Goal: Information Seeking & Learning: Learn about a topic

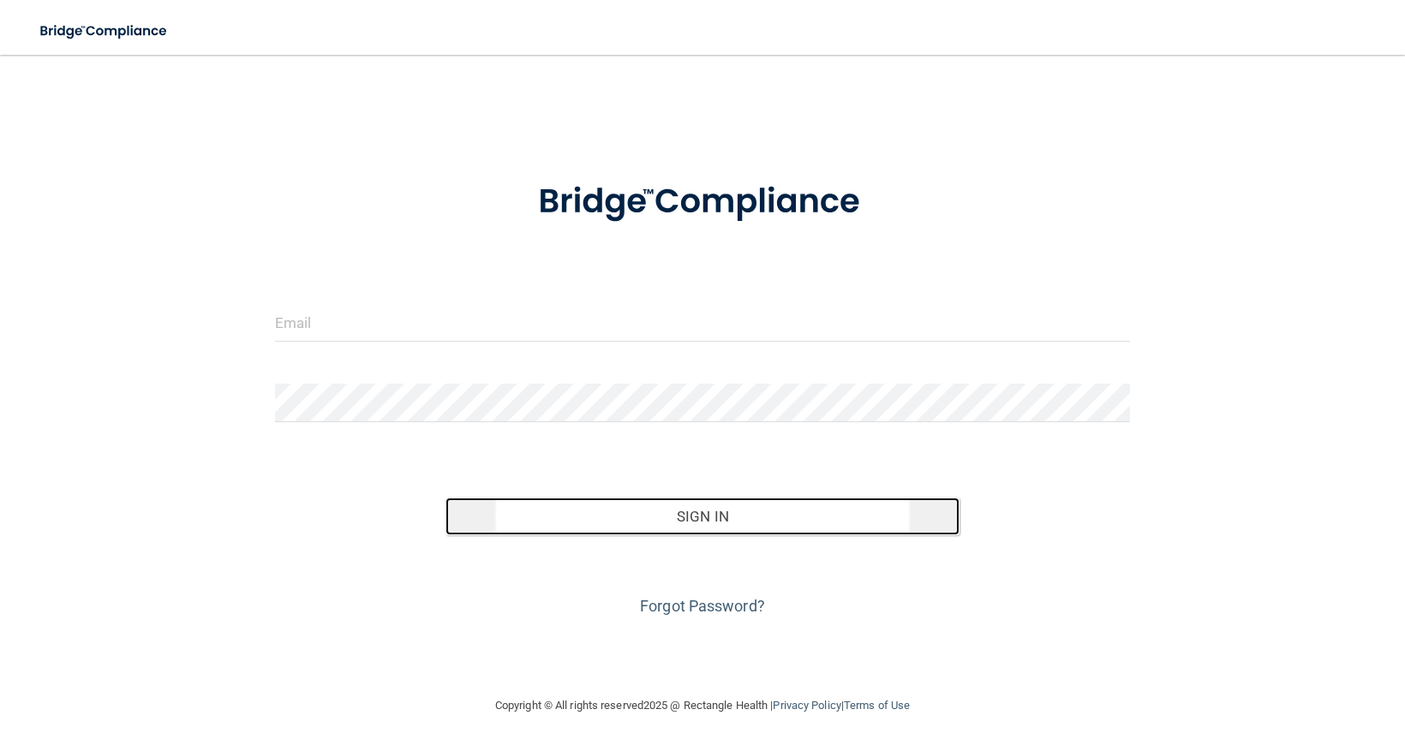
click at [718, 513] on button "Sign In" at bounding box center [702, 517] width 513 height 38
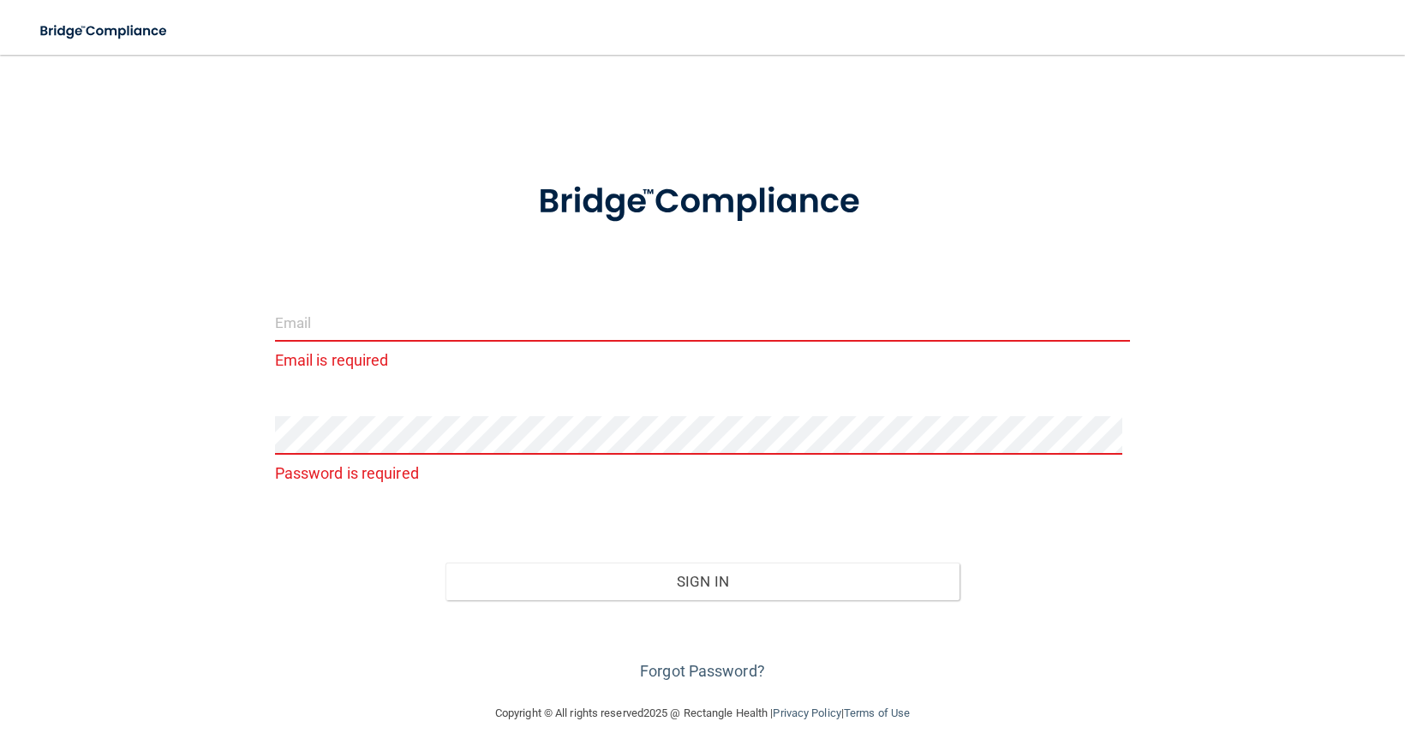
click at [636, 320] on input "email" at bounding box center [702, 322] width 855 height 39
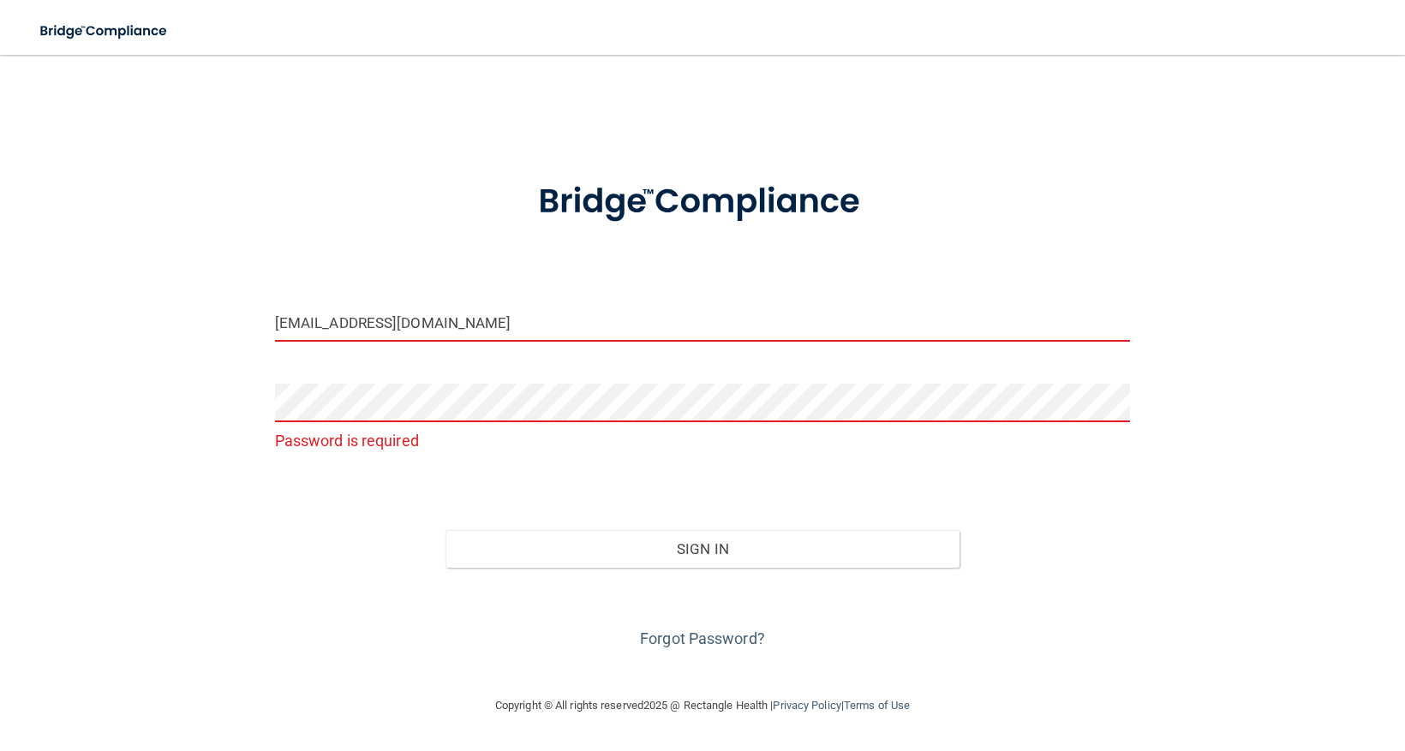
type input "[EMAIL_ADDRESS][DOMAIN_NAME]"
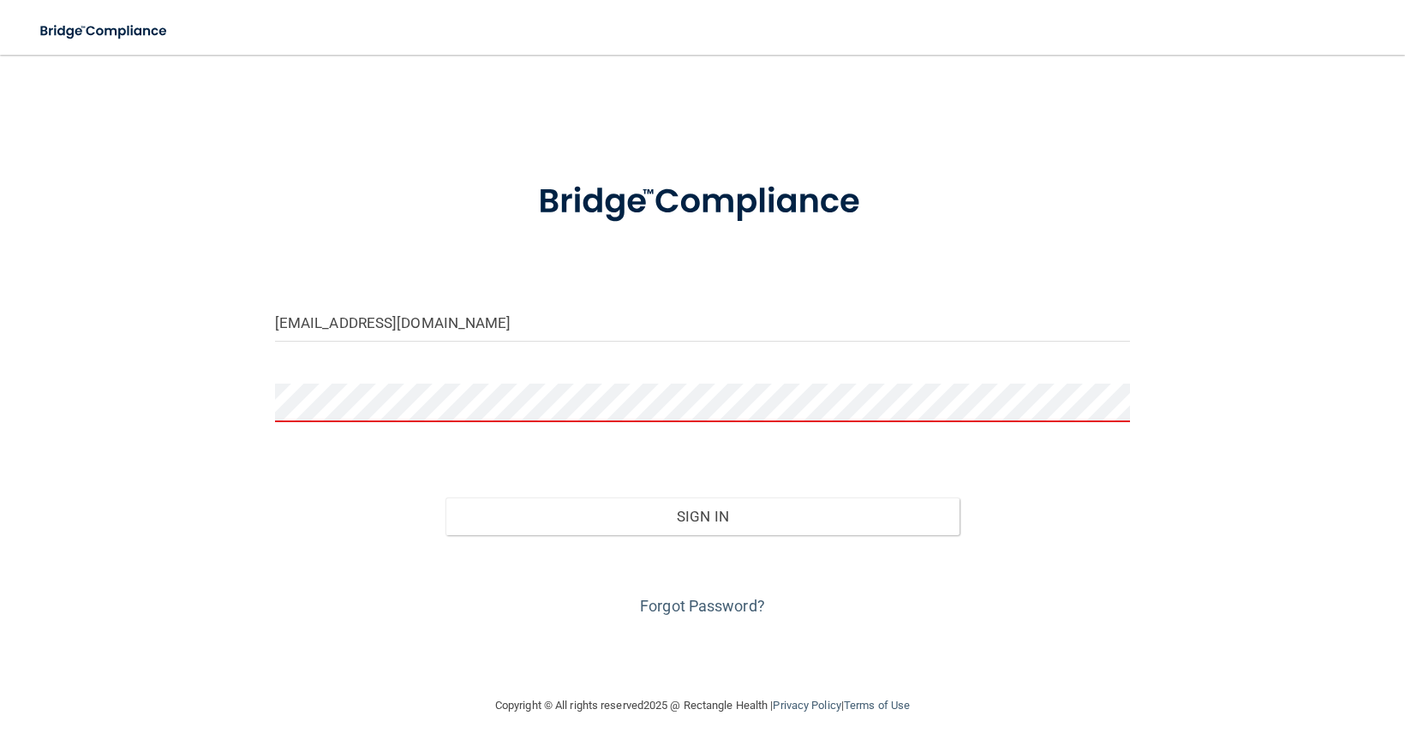
click at [446, 498] on button "Sign In" at bounding box center [702, 517] width 513 height 38
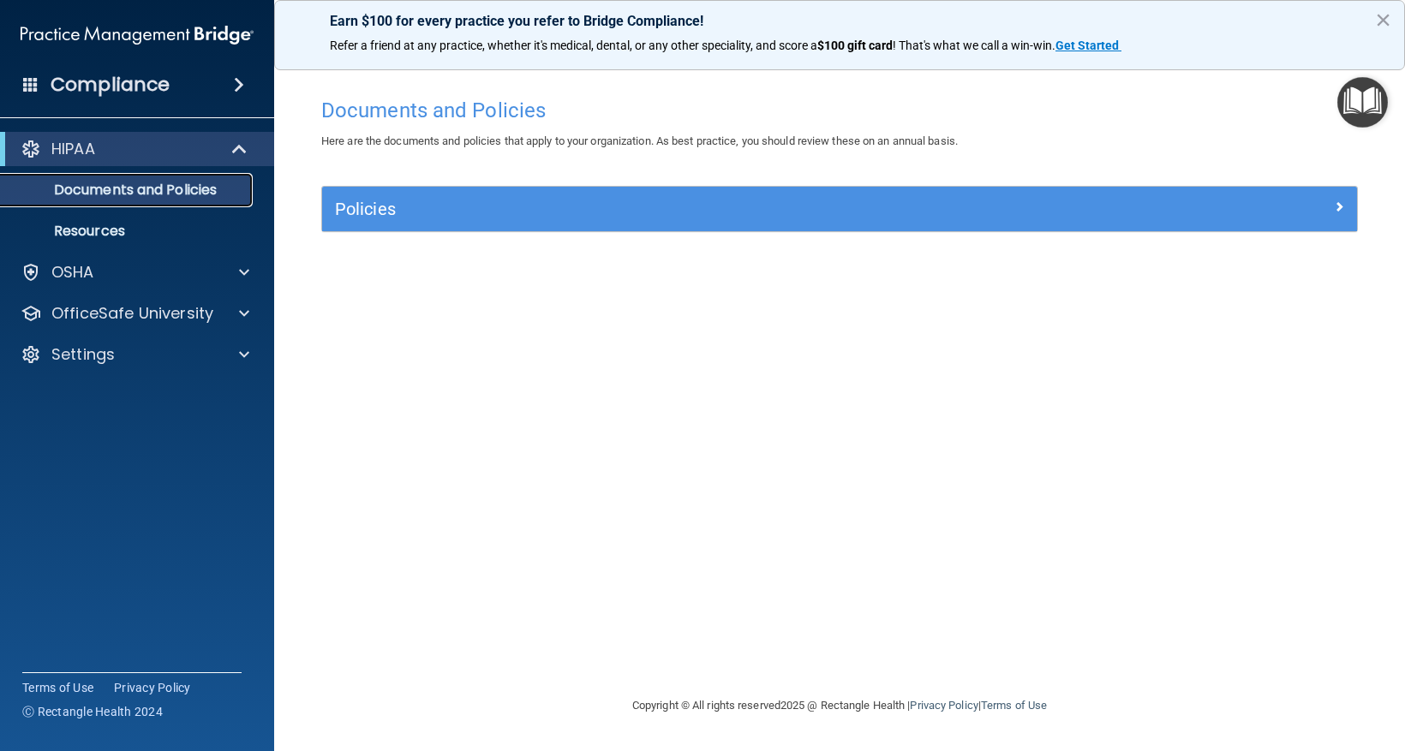
click at [202, 201] on link "Documents and Policies" at bounding box center [118, 190] width 270 height 34
click at [213, 300] on div "OfficeSafe University" at bounding box center [137, 313] width 275 height 34
click at [200, 315] on p "OfficeSafe University" at bounding box center [132, 313] width 162 height 21
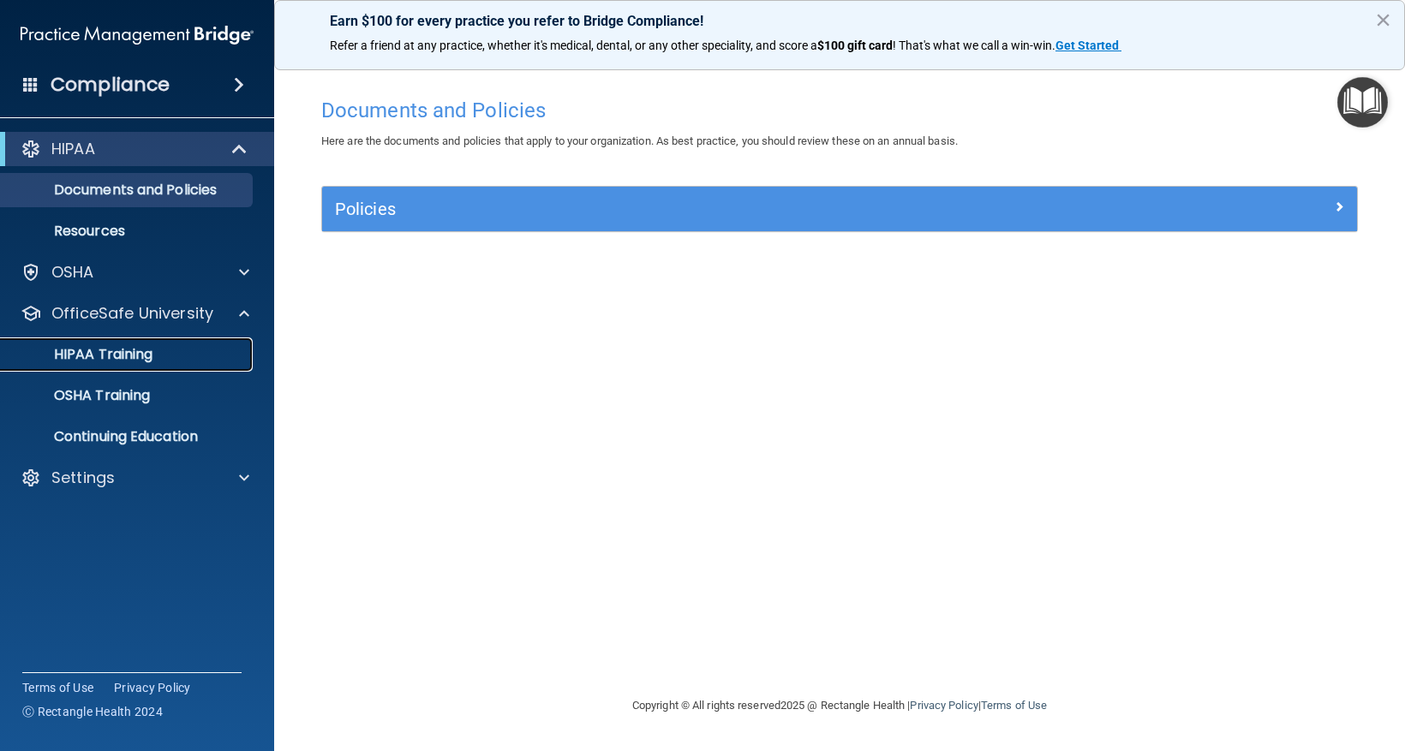
click at [149, 358] on p "HIPAA Training" at bounding box center [81, 354] width 141 height 17
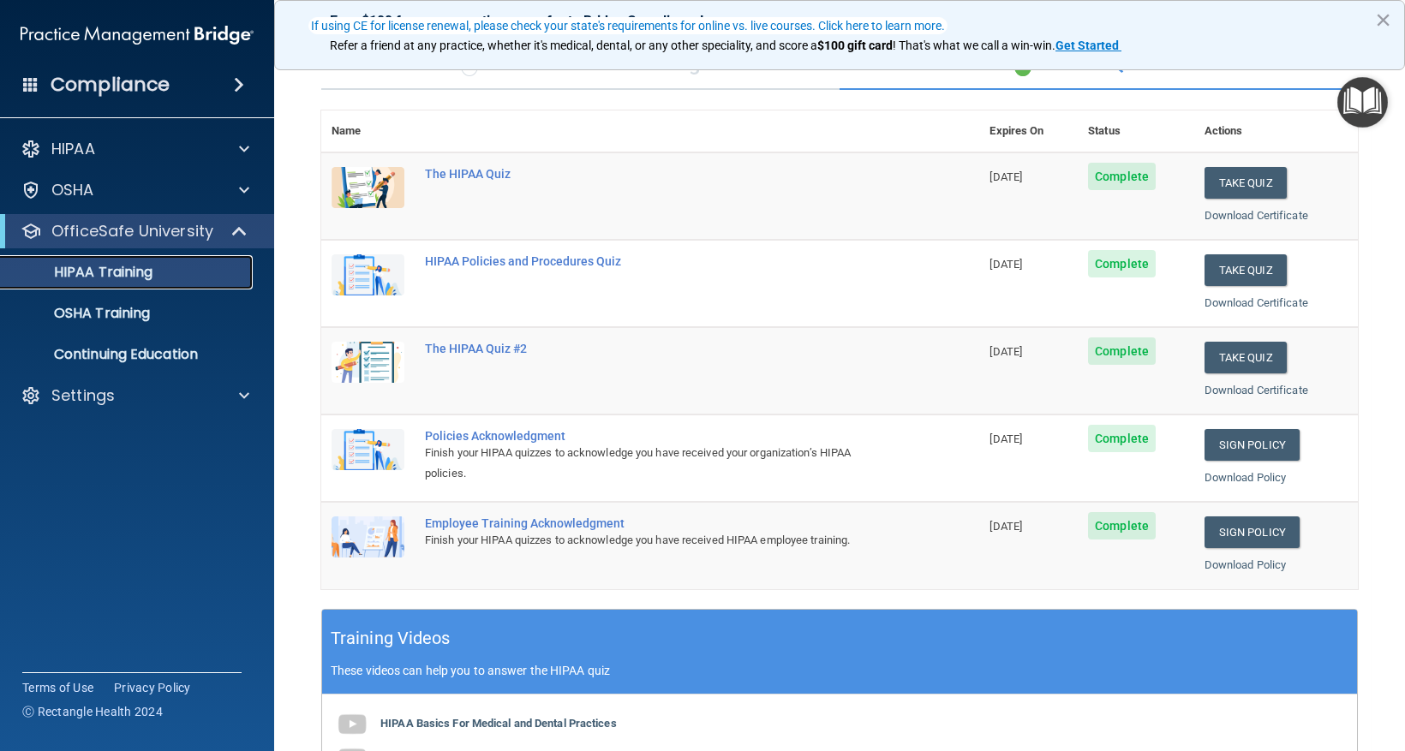
scroll to position [171, 0]
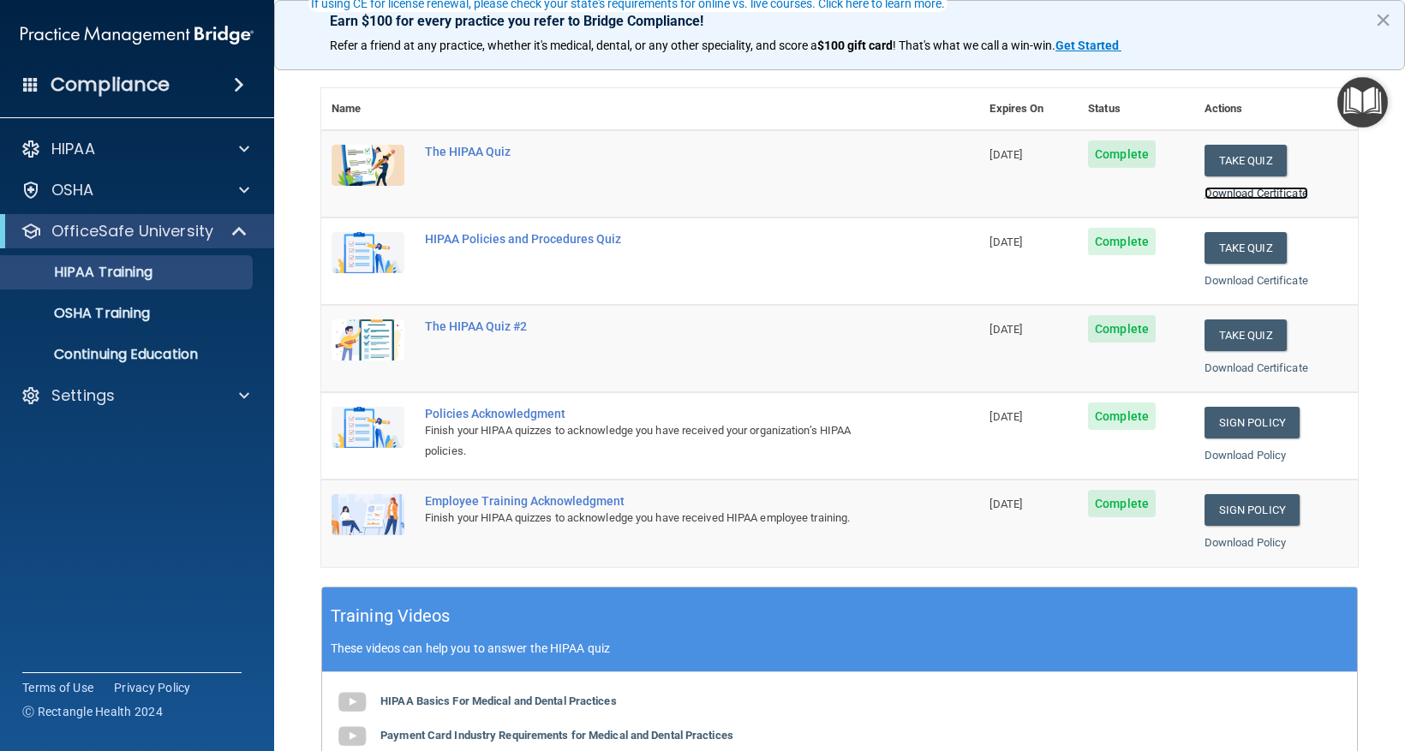
click at [1253, 193] on link "Download Certificate" at bounding box center [1257, 193] width 104 height 13
click at [1244, 285] on link "Download Certificate" at bounding box center [1257, 280] width 104 height 13
click at [1227, 366] on link "Download Certificate" at bounding box center [1257, 368] width 104 height 13
click at [1240, 457] on link "Download Policy" at bounding box center [1246, 455] width 82 height 13
click at [1253, 541] on link "Download Policy" at bounding box center [1246, 542] width 82 height 13
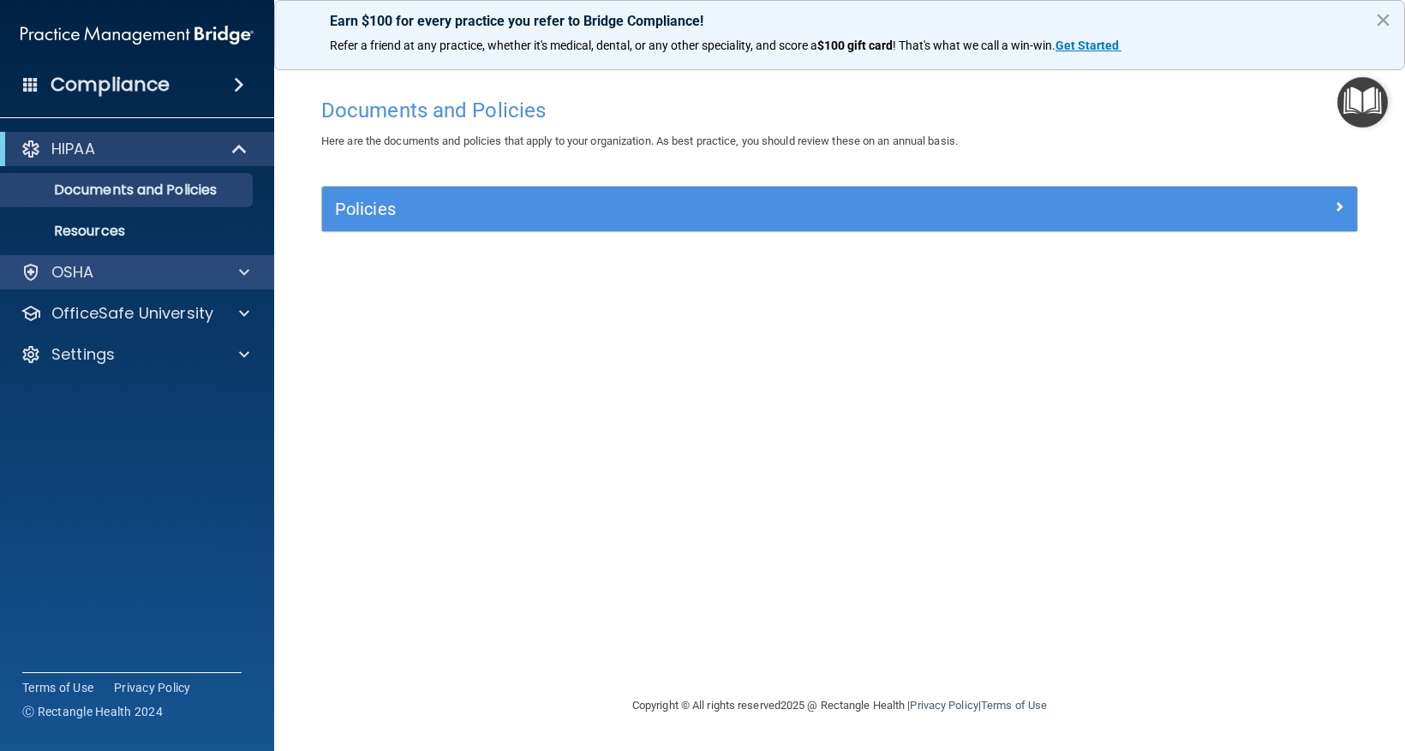
click at [193, 260] on div "OSHA" at bounding box center [137, 272] width 275 height 34
click at [244, 272] on span at bounding box center [244, 272] width 10 height 21
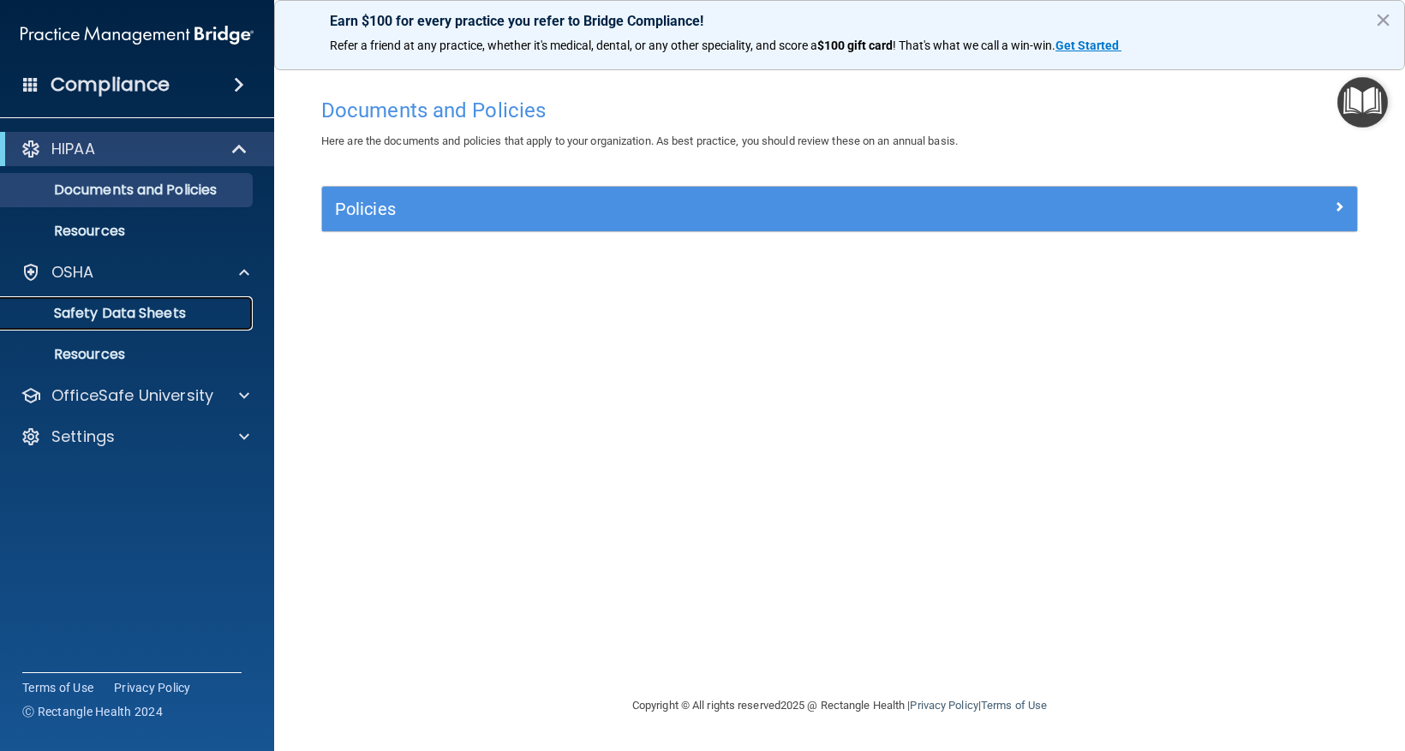
click at [212, 313] on p "Safety Data Sheets" at bounding box center [128, 313] width 234 height 17
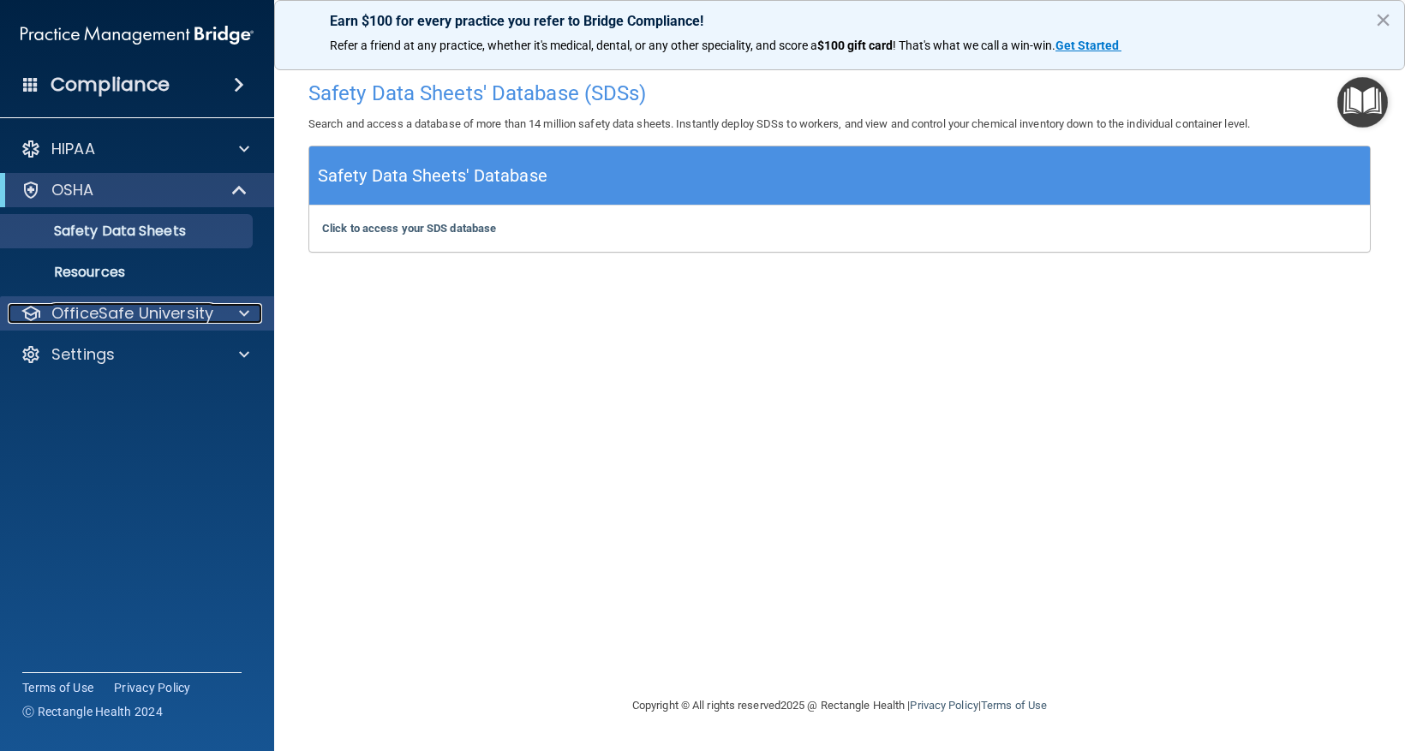
click at [236, 314] on div at bounding box center [241, 313] width 43 height 21
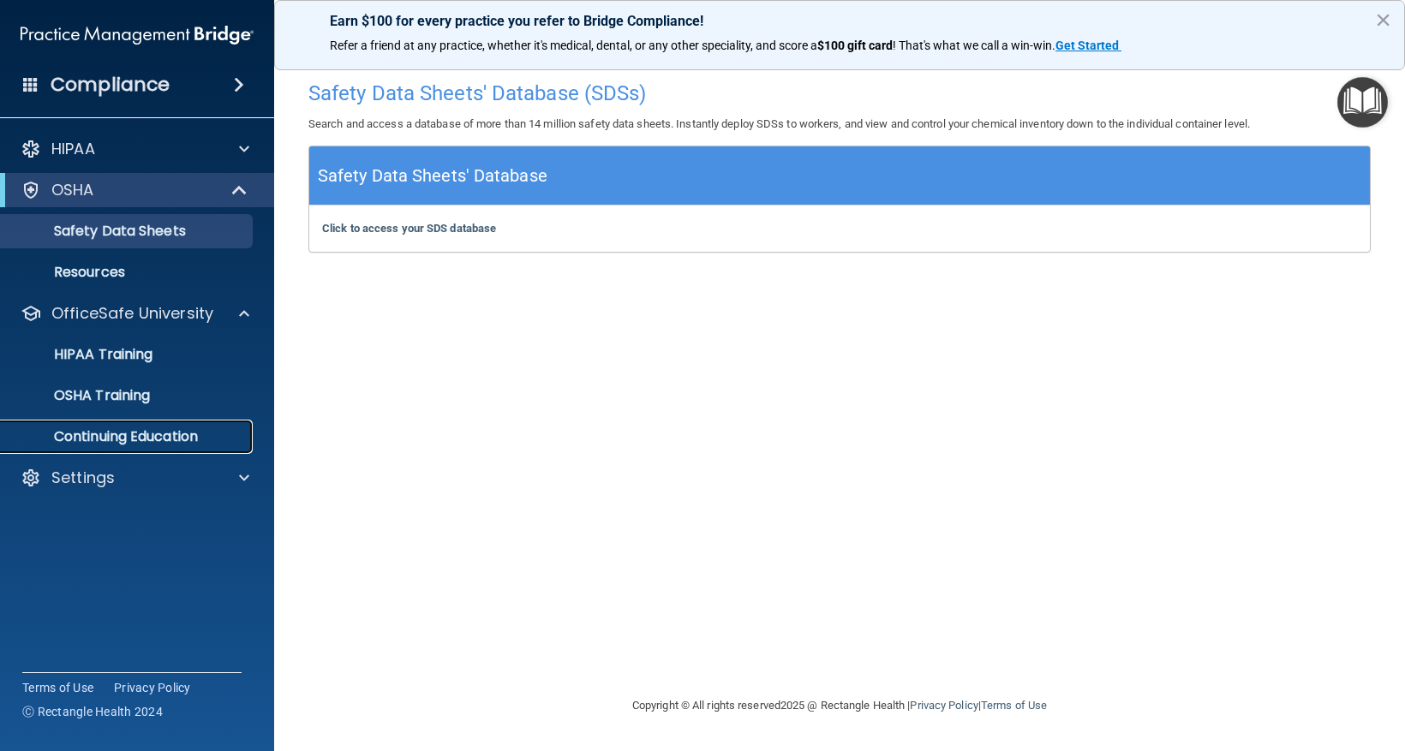
click at [199, 432] on p "Continuing Education" at bounding box center [128, 436] width 234 height 17
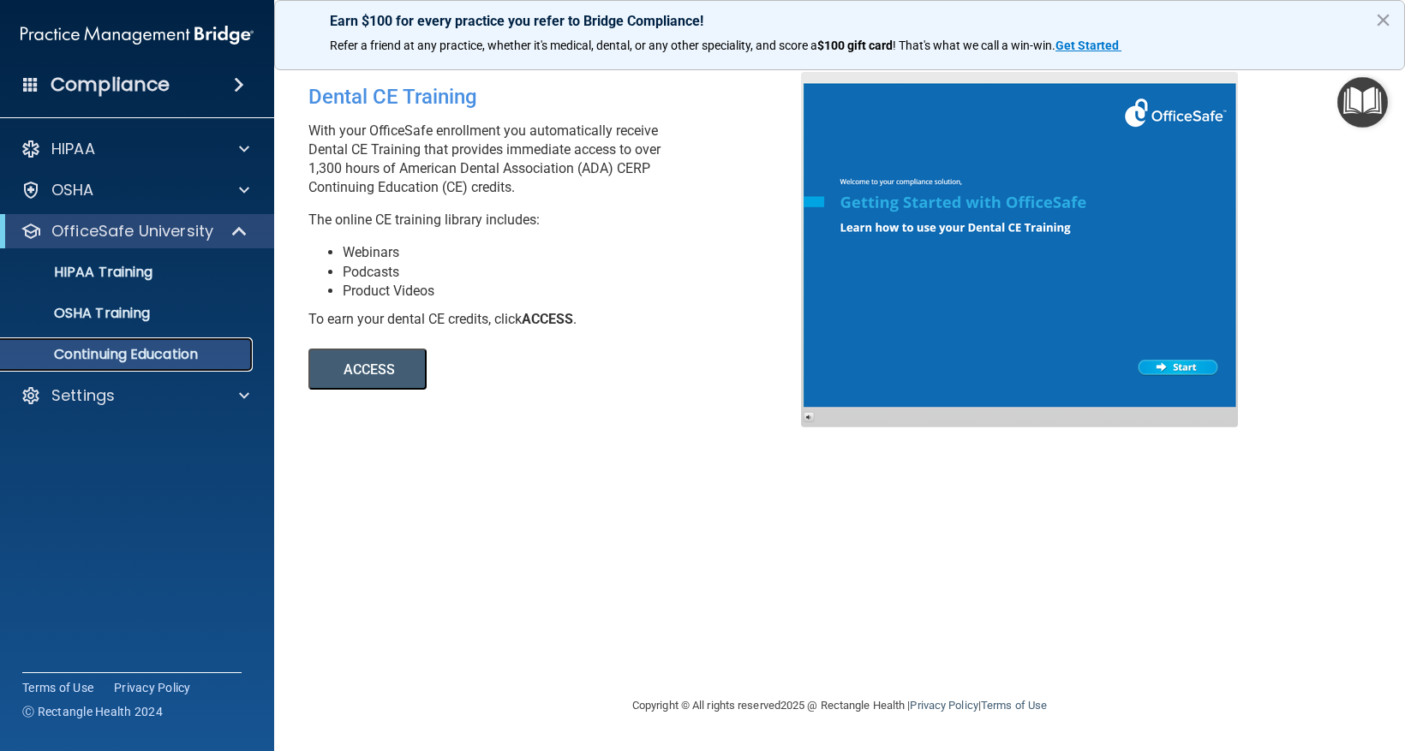
click at [216, 356] on p "Continuing Education" at bounding box center [128, 354] width 234 height 17
click at [165, 311] on div "OSHA Training" at bounding box center [128, 313] width 234 height 17
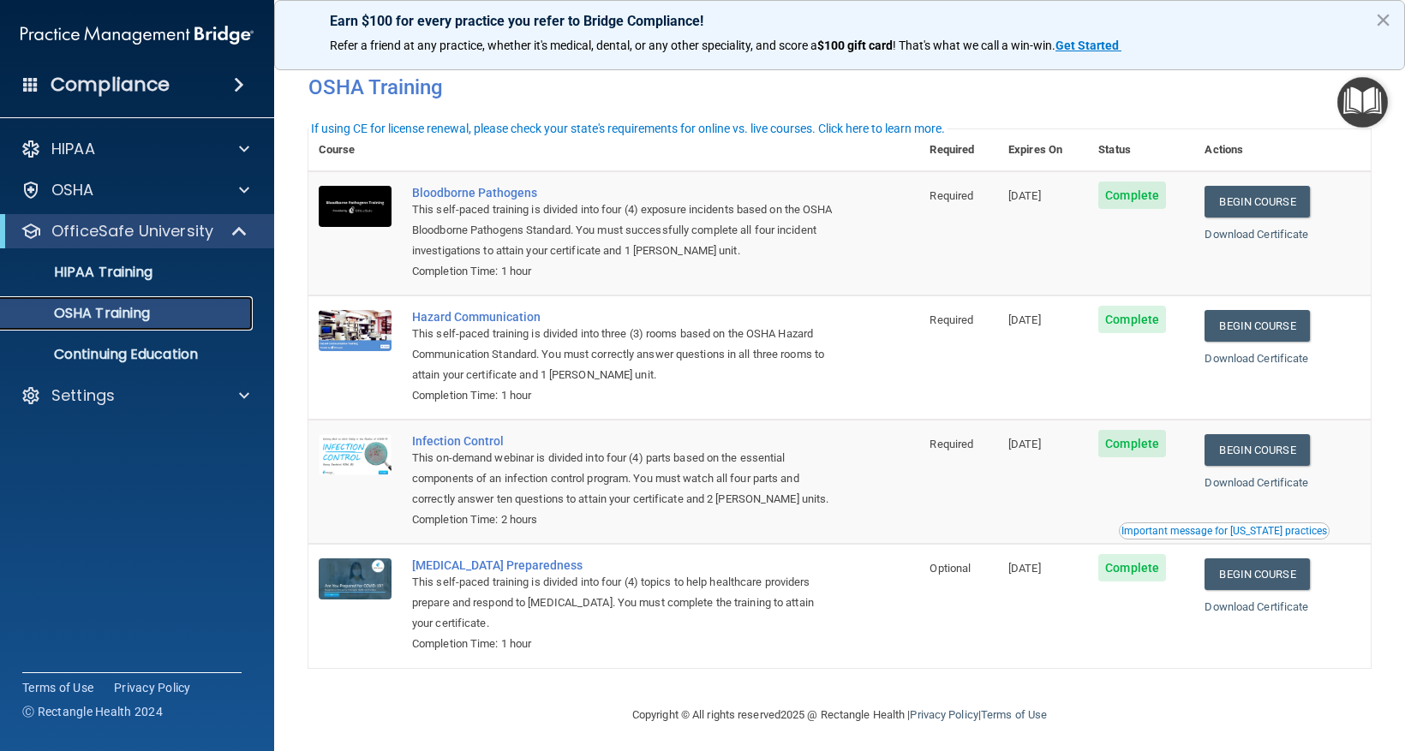
scroll to position [30, 0]
